Goal: Task Accomplishment & Management: Manage account settings

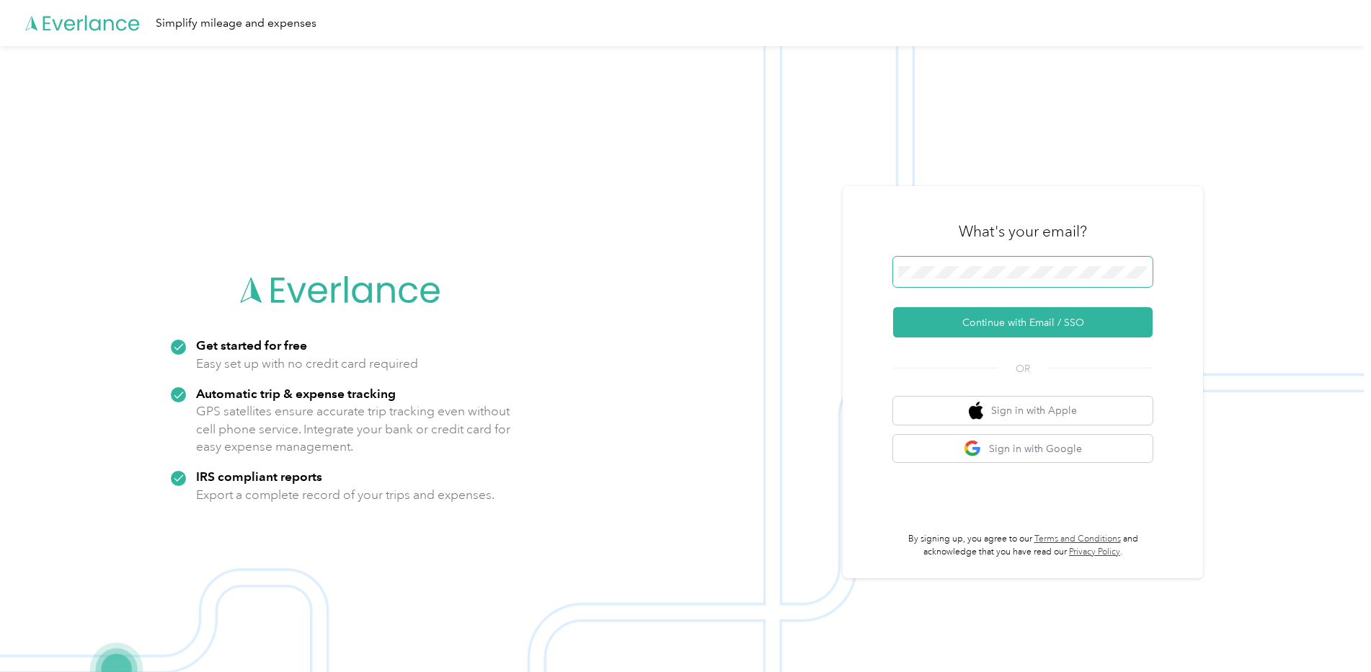
click at [948, 264] on span at bounding box center [1022, 272] width 259 height 30
click at [977, 327] on button "Continue with Email / SSO" at bounding box center [1022, 322] width 259 height 30
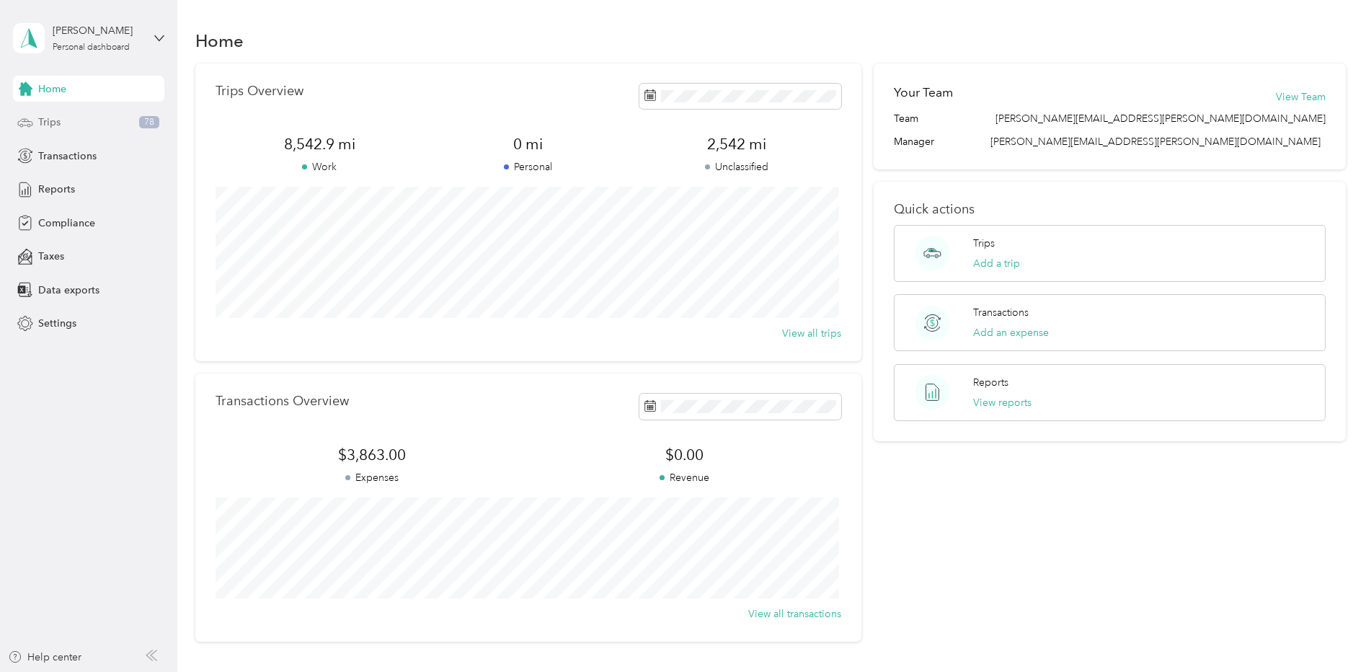
click at [58, 110] on div "Trips 78" at bounding box center [88, 123] width 151 height 26
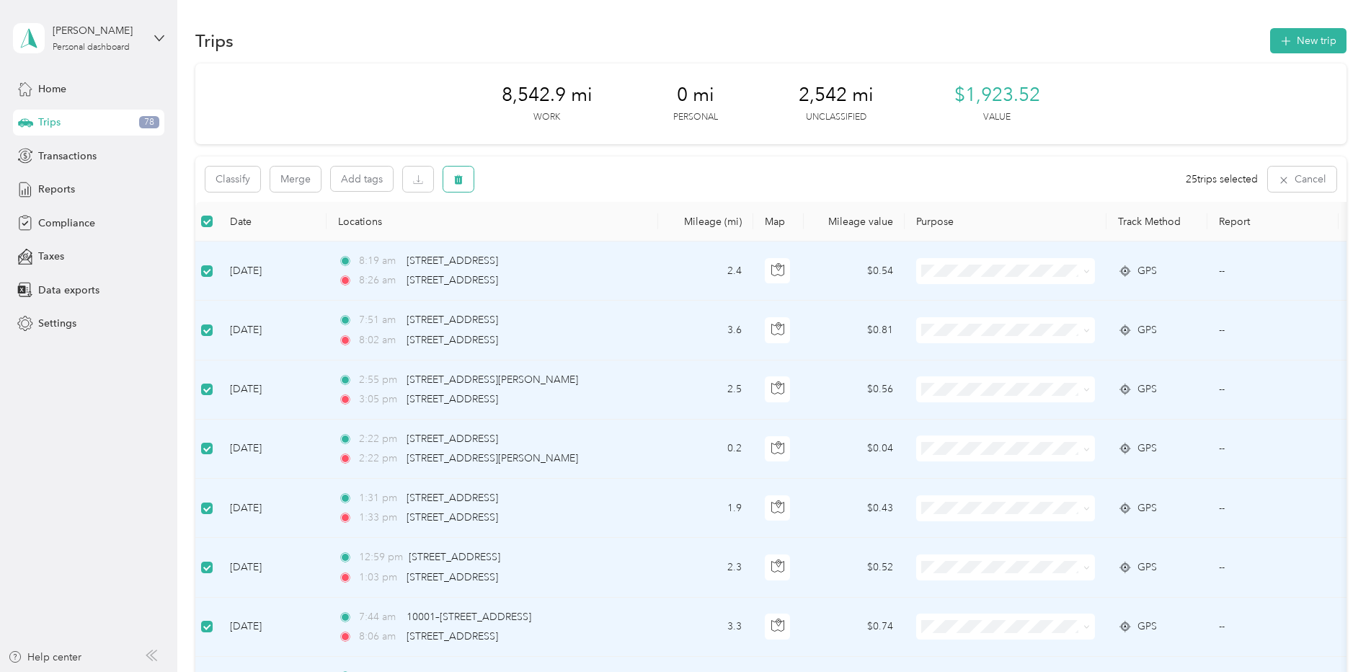
click at [467, 179] on button "button" at bounding box center [458, 178] width 30 height 25
click at [565, 241] on button "Yes" at bounding box center [568, 239] width 28 height 23
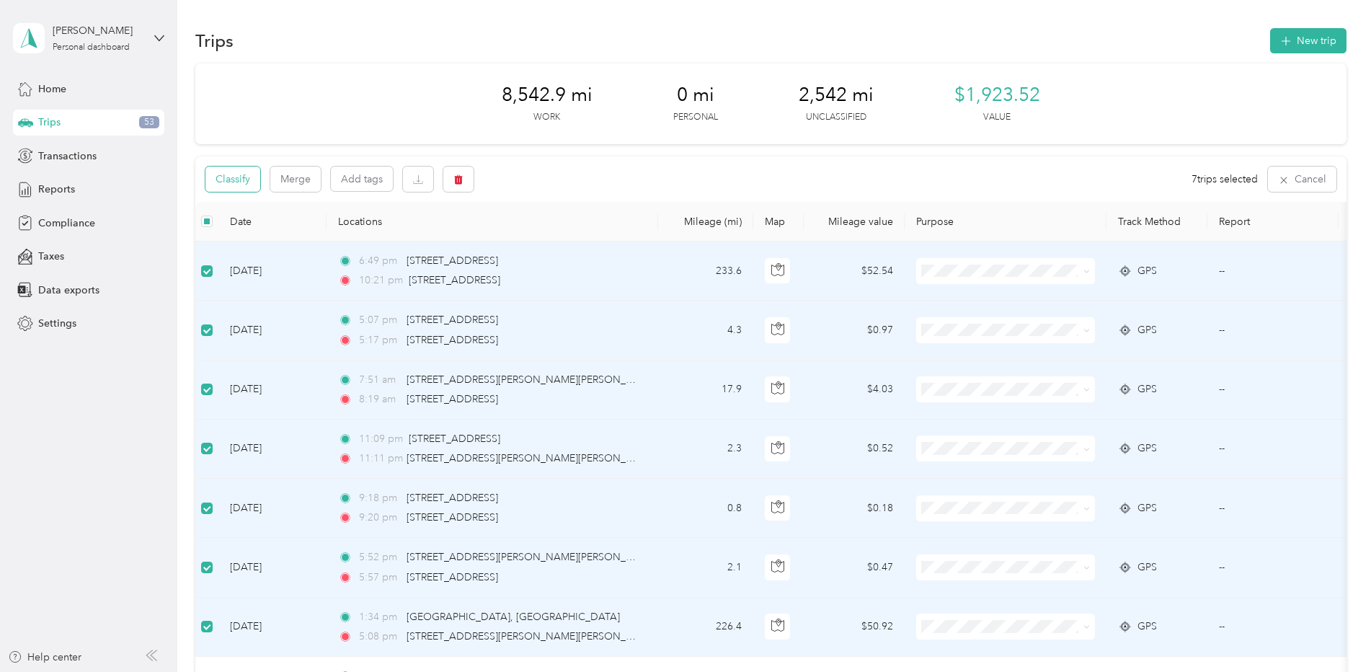
click at [239, 182] on button "Classify" at bounding box center [232, 178] width 55 height 25
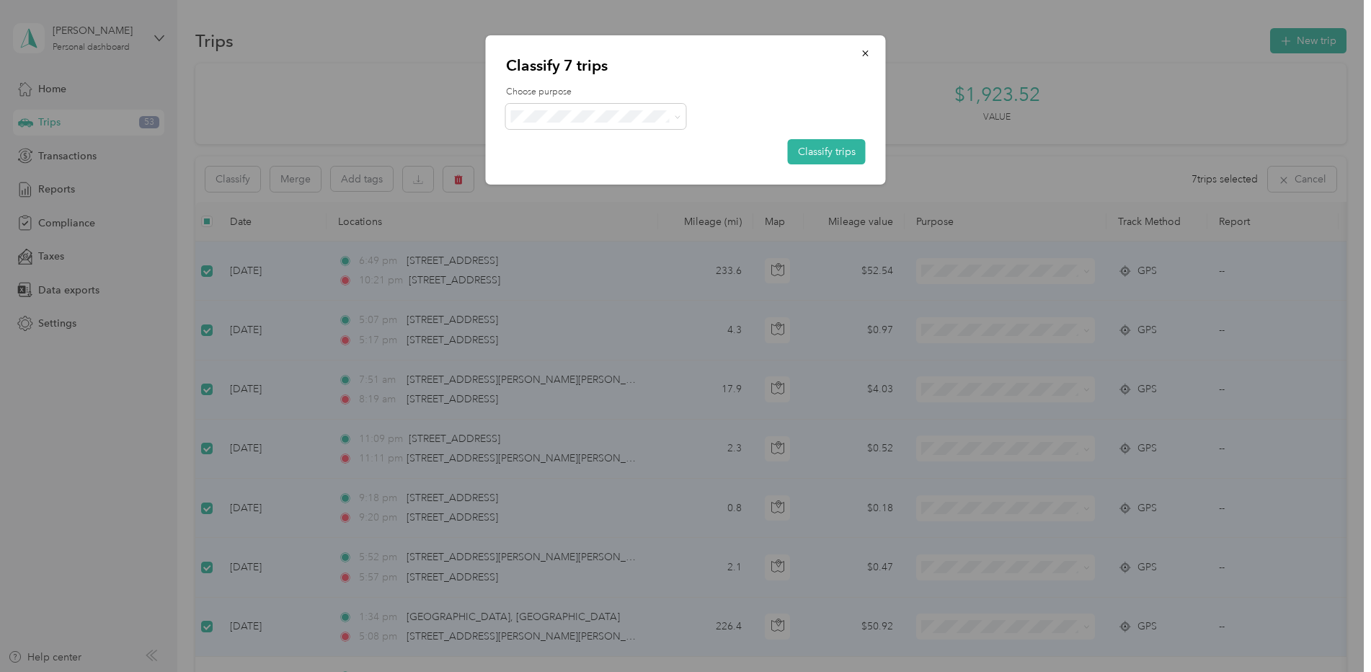
click at [593, 139] on span "Convergint Technologies" at bounding box center [608, 135] width 134 height 15
click at [818, 146] on button "Classify trips" at bounding box center [827, 151] width 78 height 25
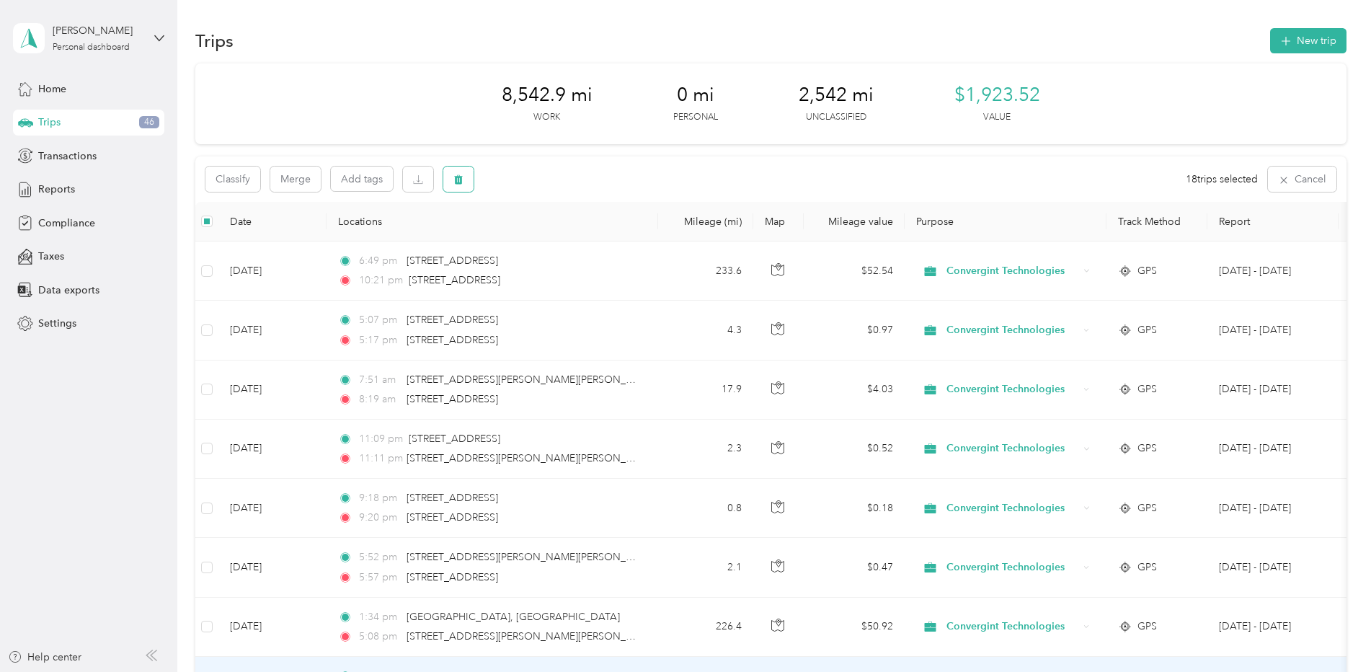
click at [461, 177] on icon "button" at bounding box center [458, 179] width 9 height 9
click at [564, 241] on button "Yes" at bounding box center [568, 239] width 28 height 23
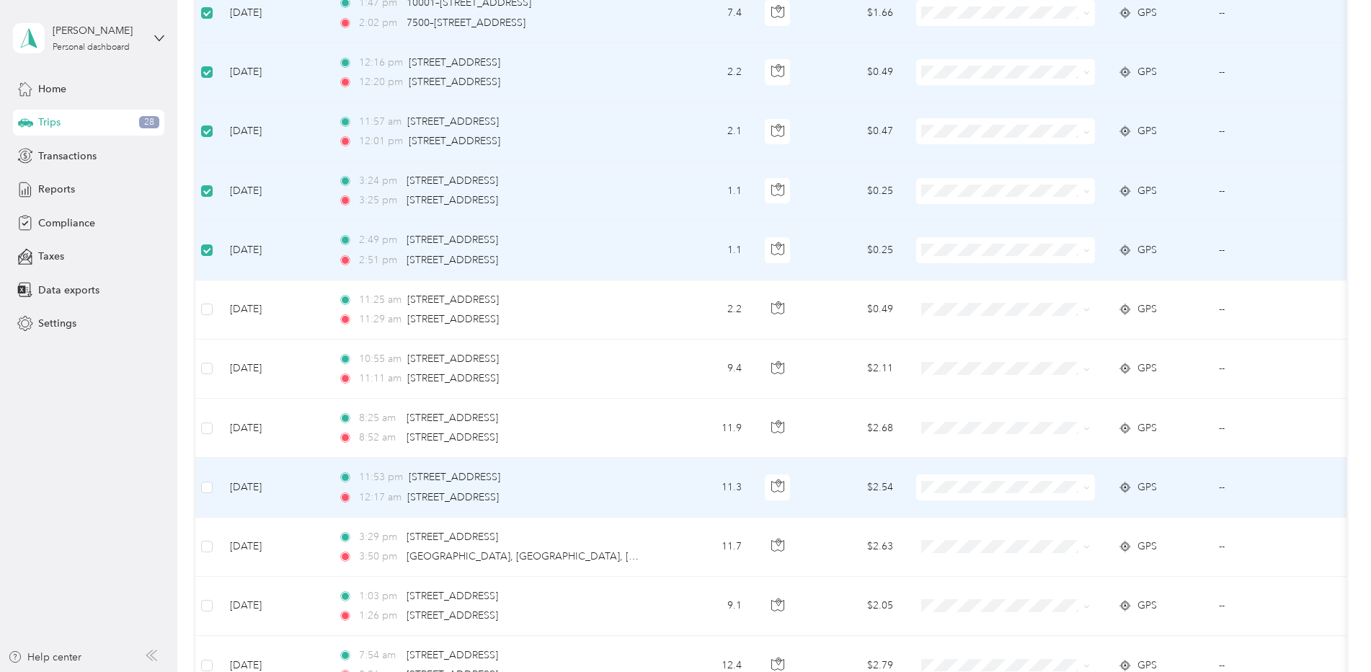
scroll to position [863, 0]
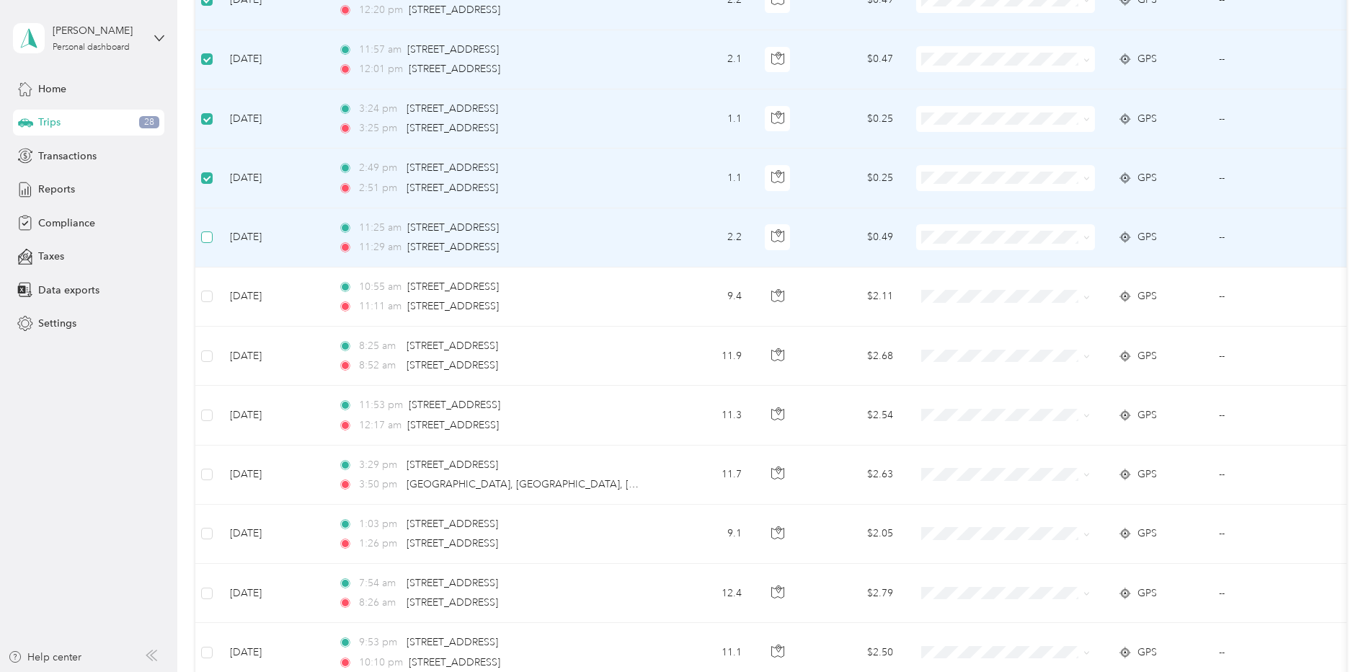
click at [207, 244] on label at bounding box center [207, 237] width 12 height 16
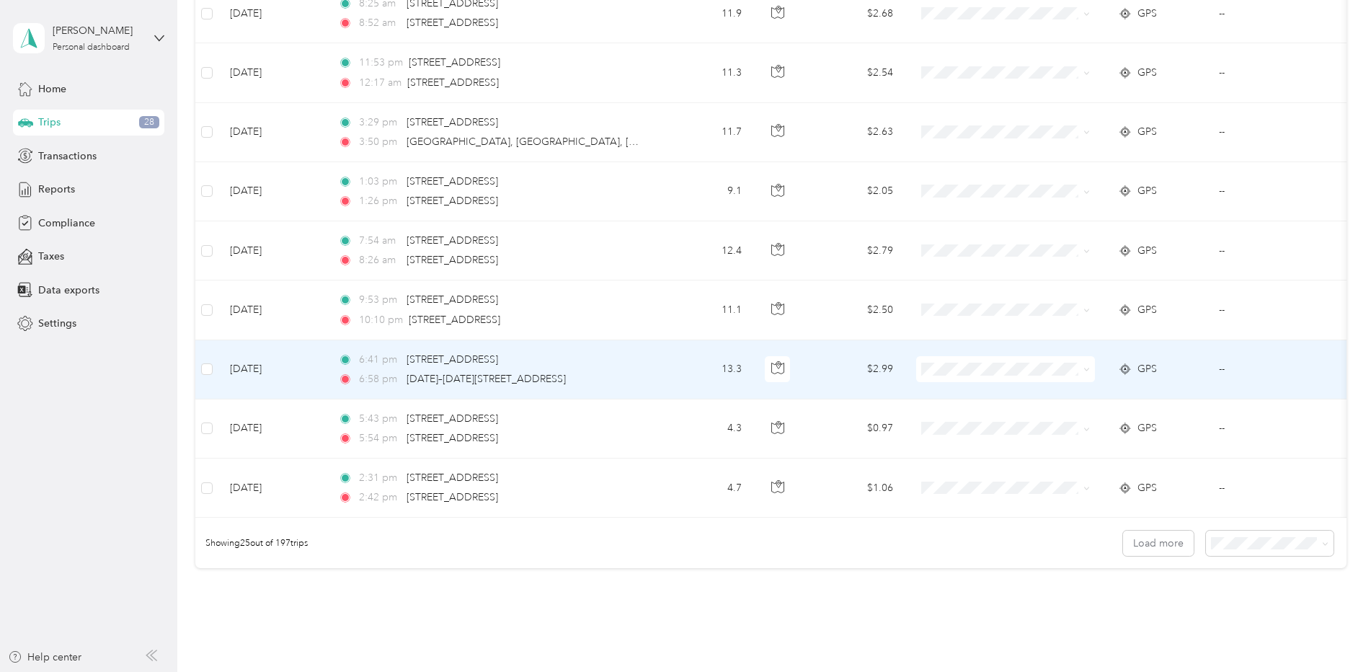
scroll to position [1296, 0]
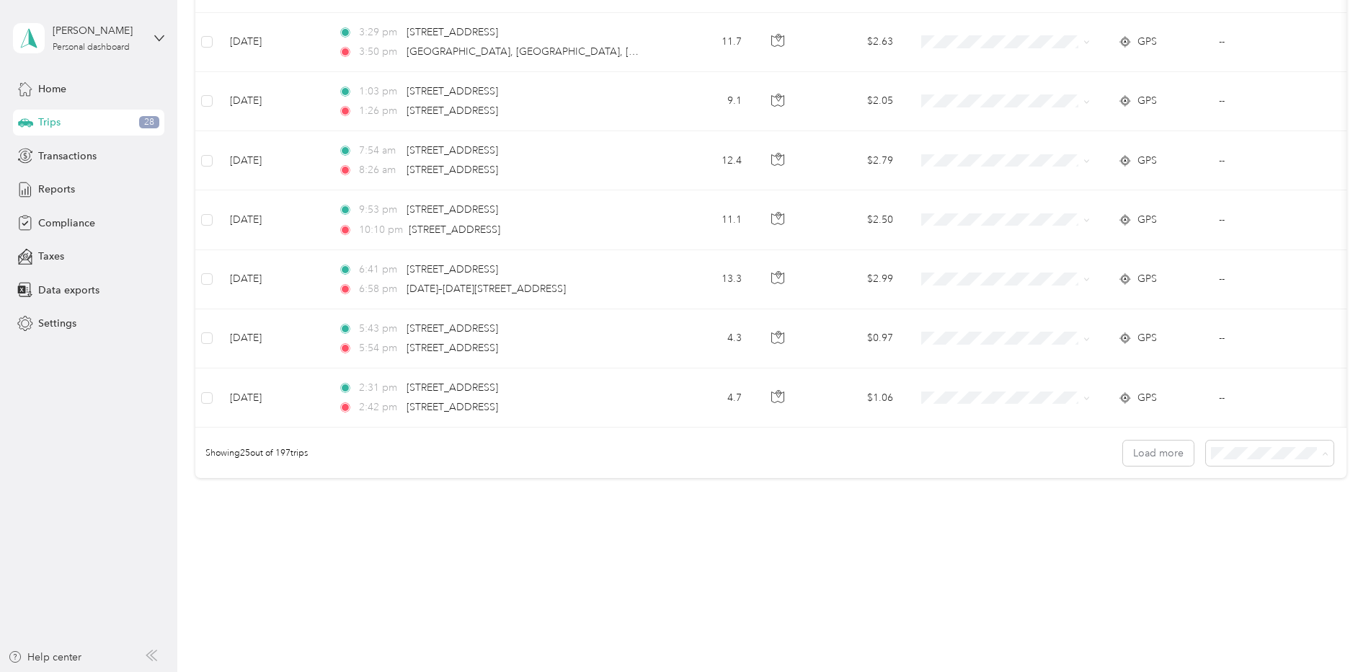
click at [1248, 514] on span "50 per load" at bounding box center [1238, 516] width 53 height 12
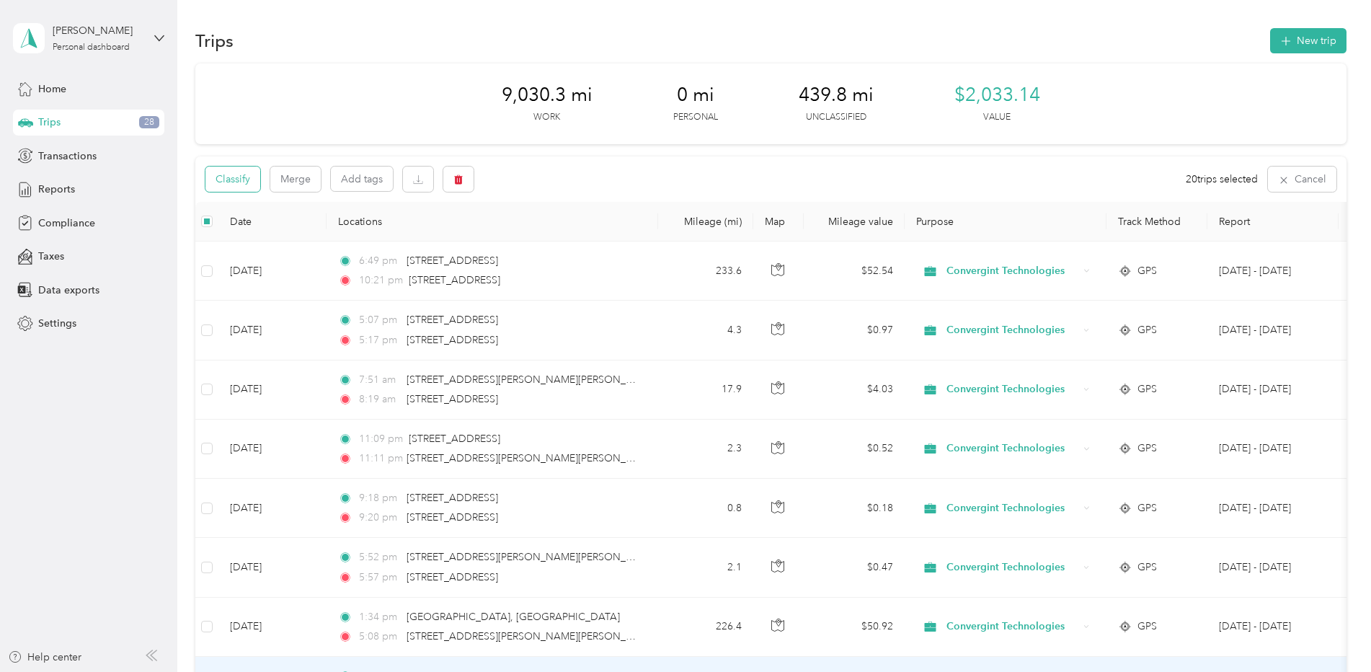
click at [235, 170] on button "Classify" at bounding box center [232, 178] width 55 height 25
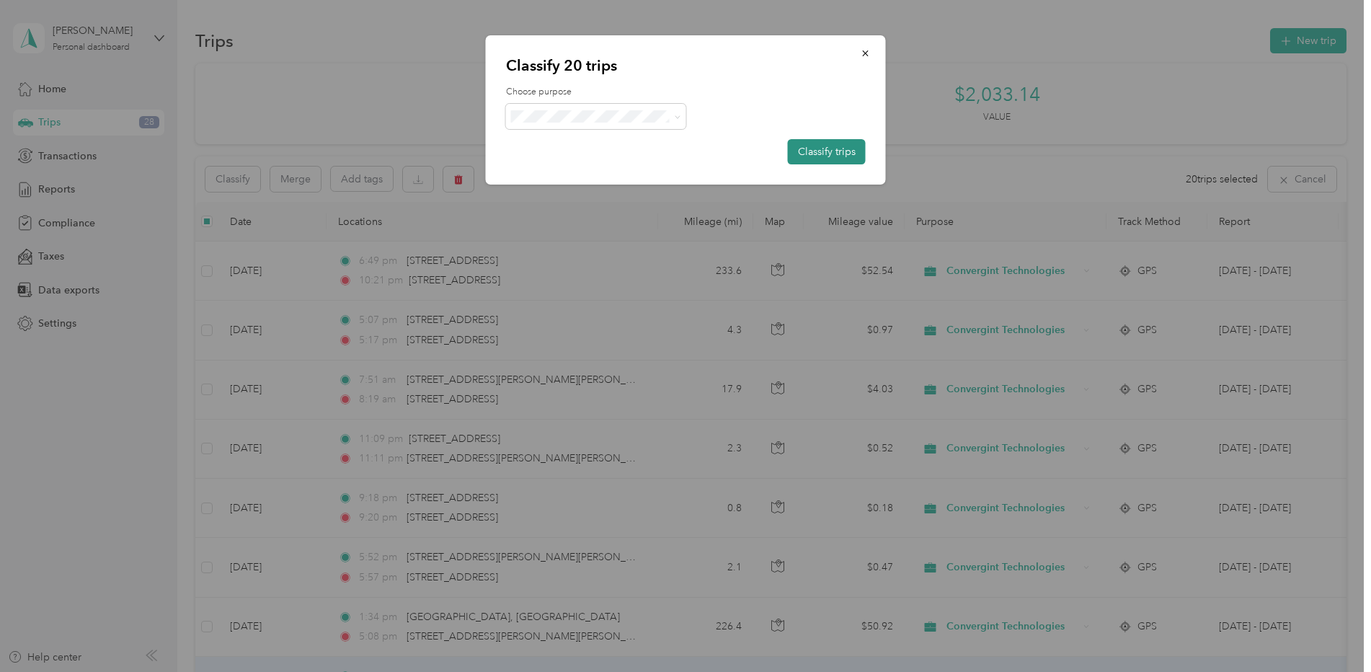
click at [814, 150] on button "Classify trips" at bounding box center [827, 151] width 78 height 25
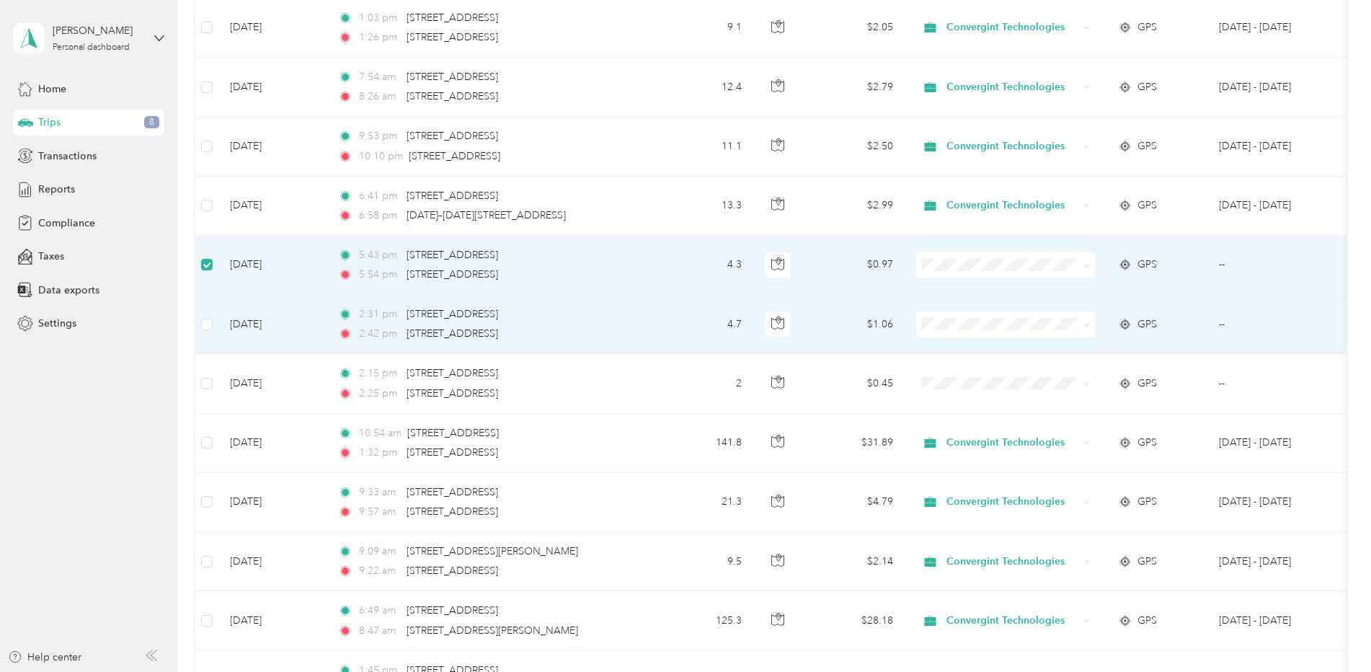
scroll to position [1368, 0]
click at [207, 337] on td at bounding box center [206, 325] width 23 height 59
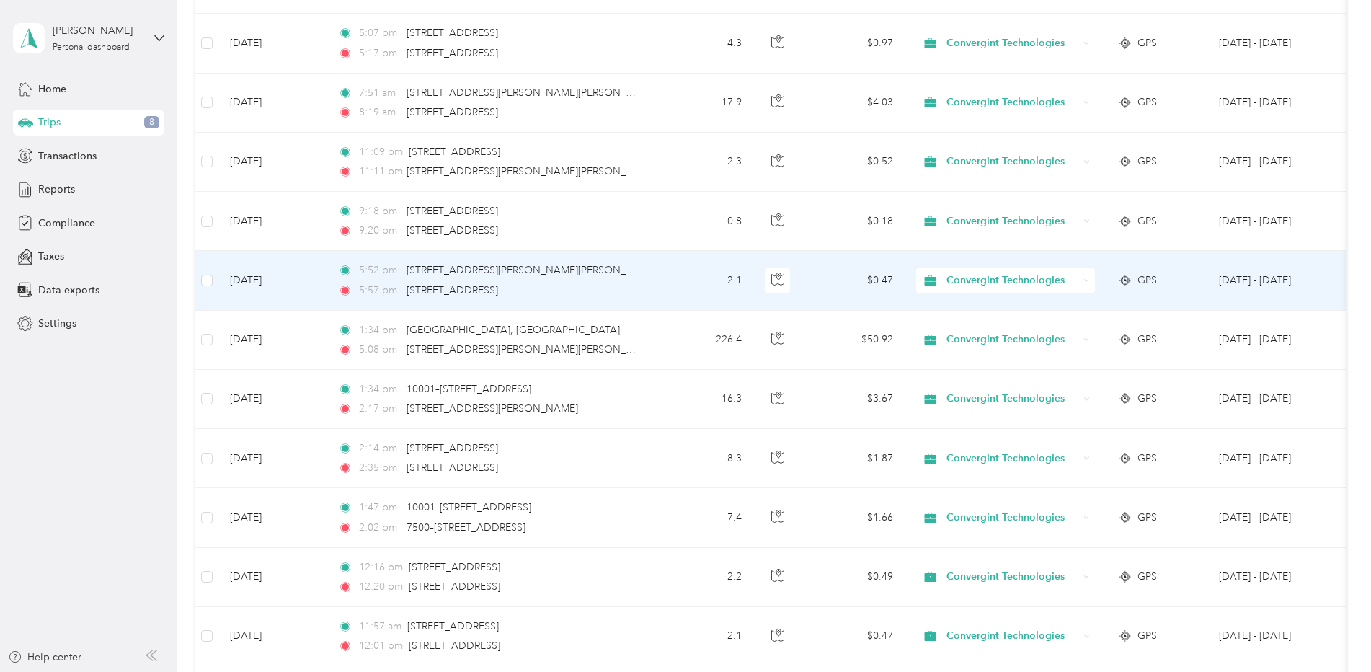
scroll to position [0, 0]
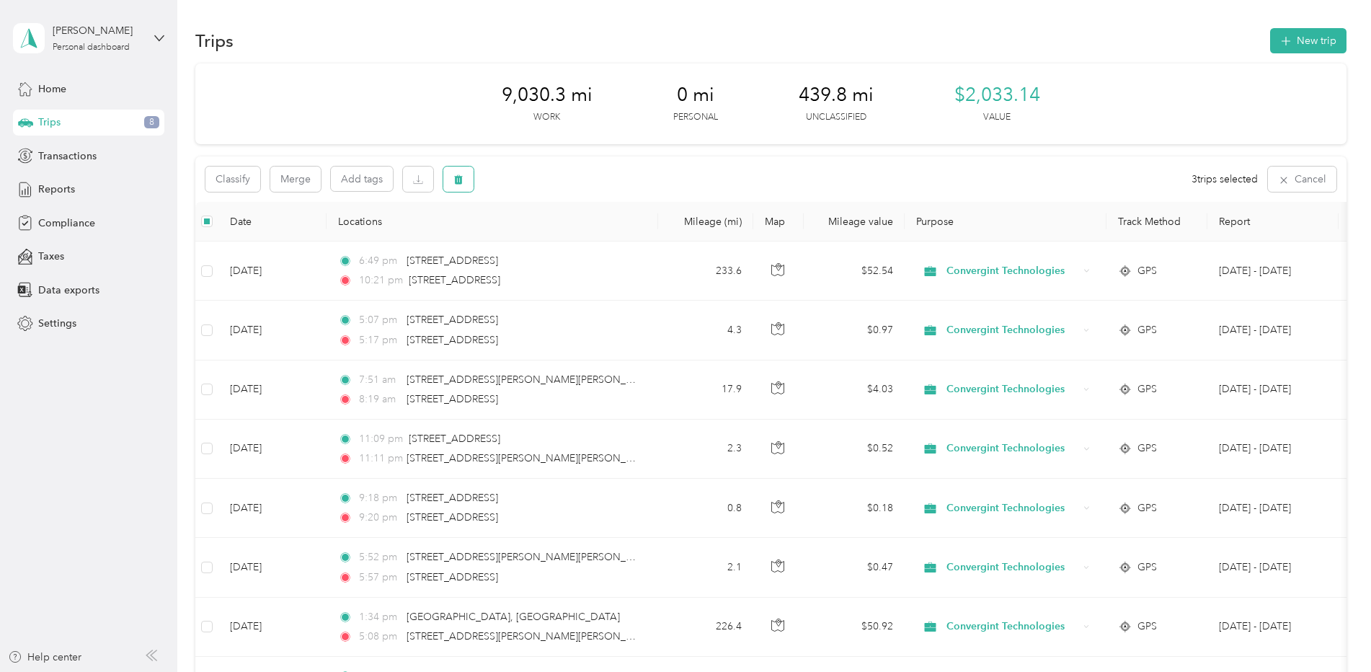
click at [461, 179] on icon "button" at bounding box center [458, 179] width 9 height 9
click at [560, 241] on button "Yes" at bounding box center [565, 239] width 28 height 23
click at [66, 185] on span "Reports" at bounding box center [56, 189] width 37 height 15
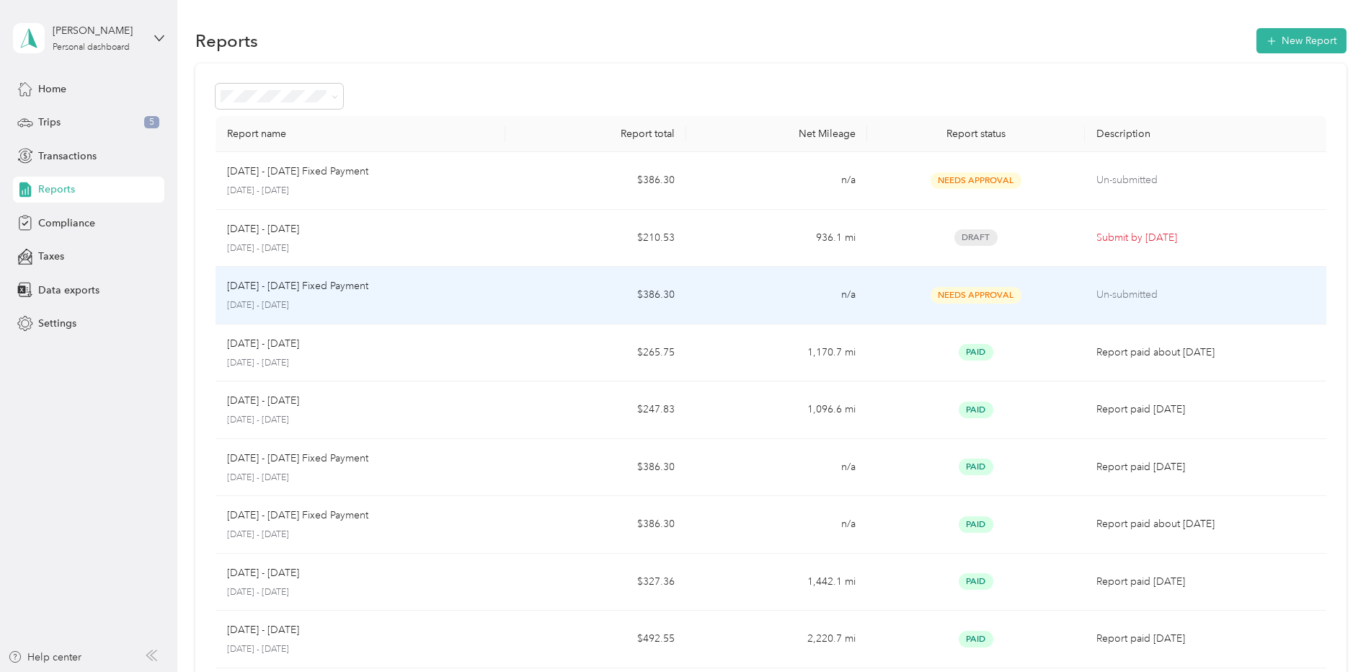
click at [289, 287] on p "[DATE] - [DATE] Fixed Payment" at bounding box center [297, 286] width 141 height 16
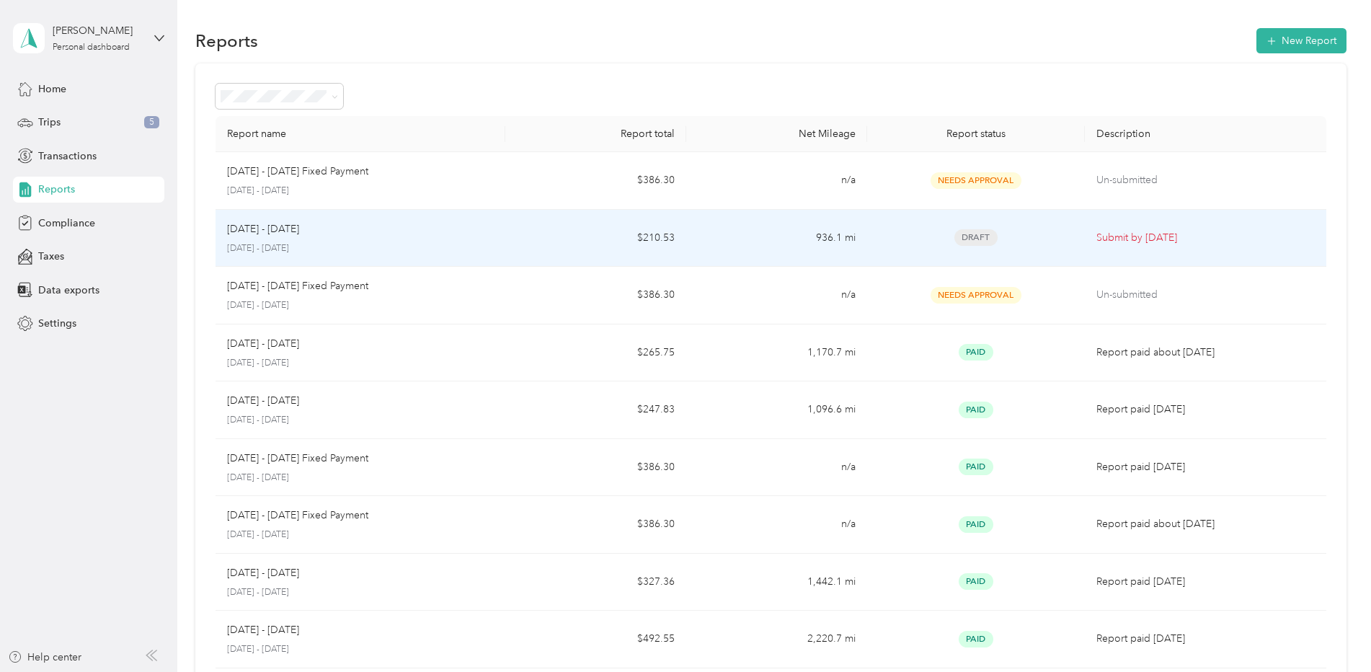
click at [256, 236] on p "[DATE] - [DATE]" at bounding box center [263, 229] width 72 height 16
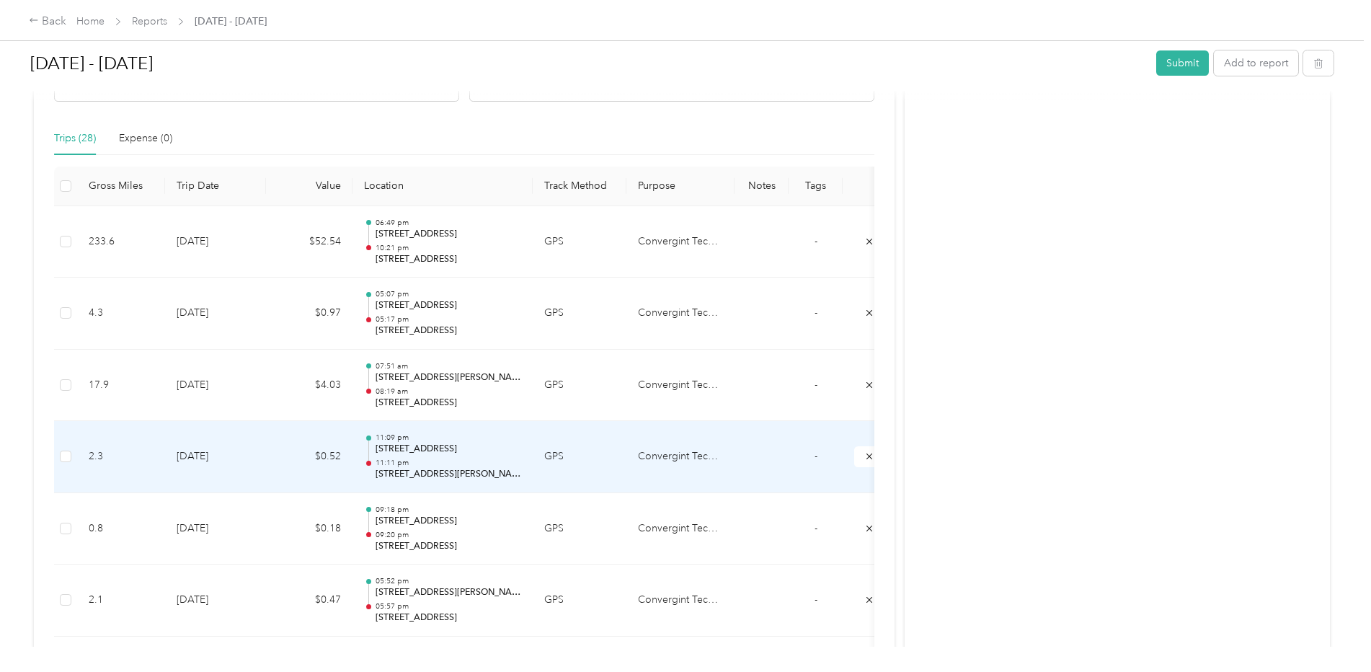
scroll to position [9, 0]
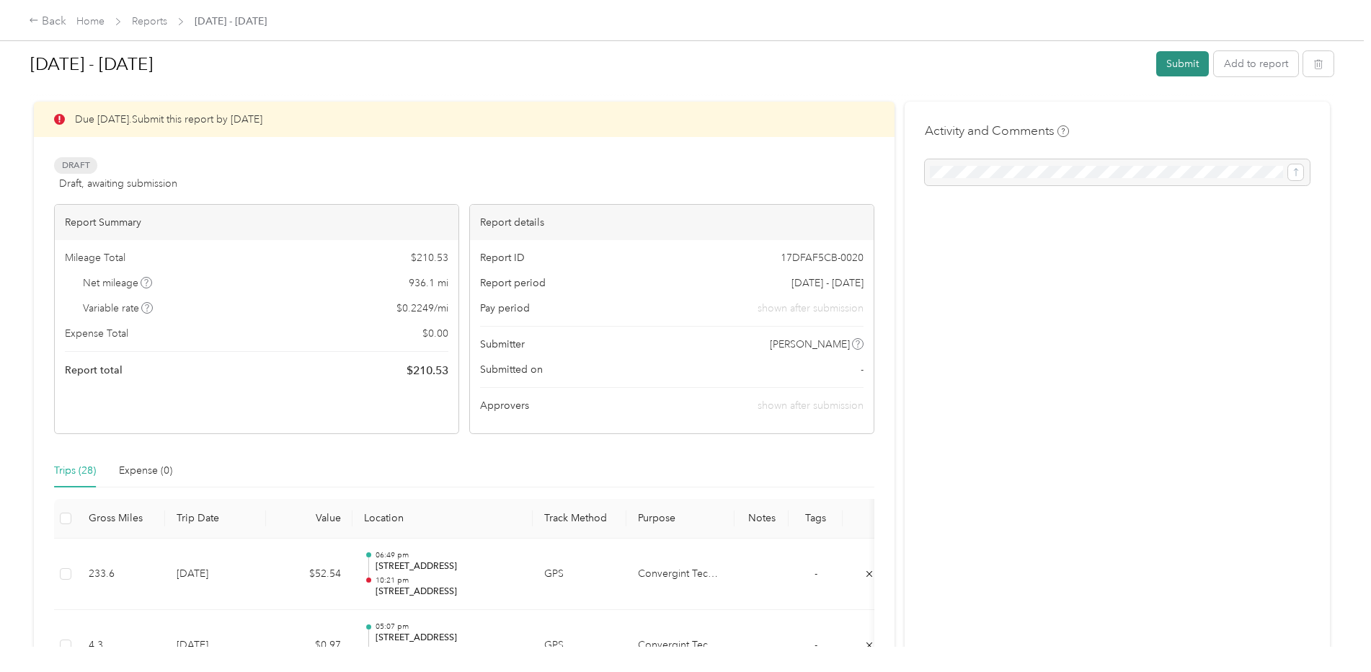
click at [1170, 70] on button "Submit" at bounding box center [1182, 63] width 53 height 25
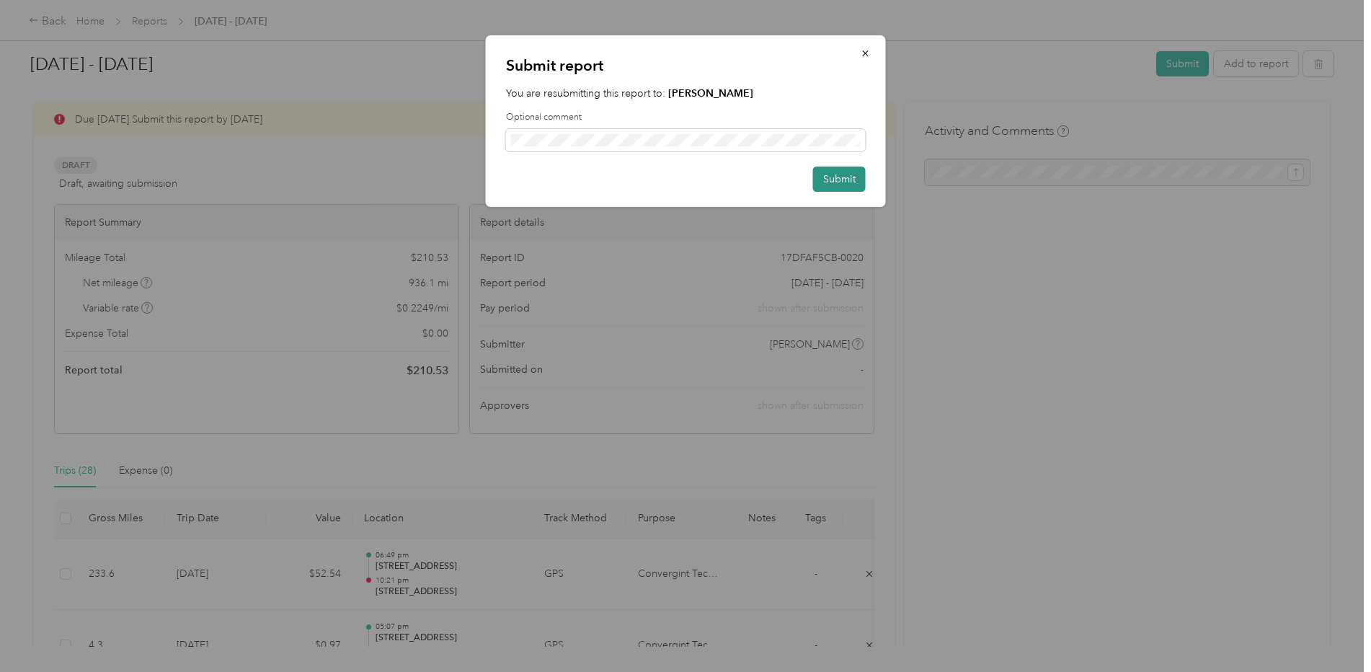
click at [845, 176] on button "Submit" at bounding box center [839, 178] width 53 height 25
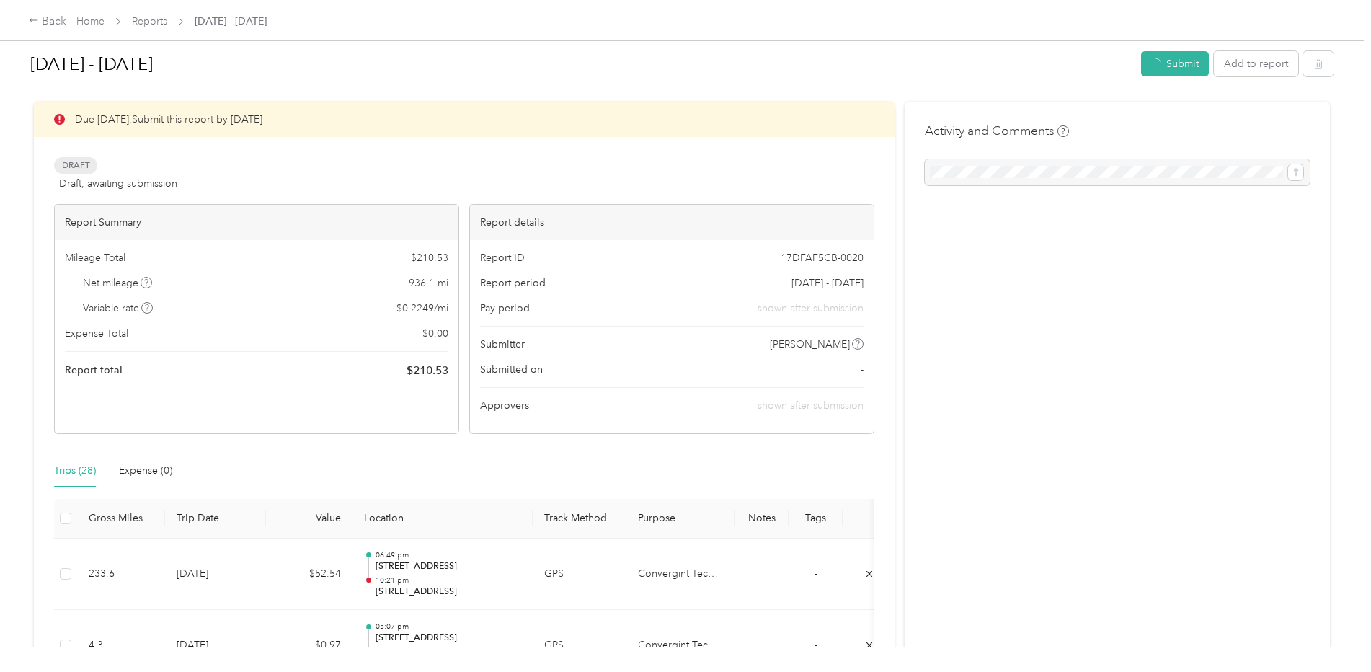
scroll to position [29, 0]
